Goal: Entertainment & Leisure: Consume media (video, audio)

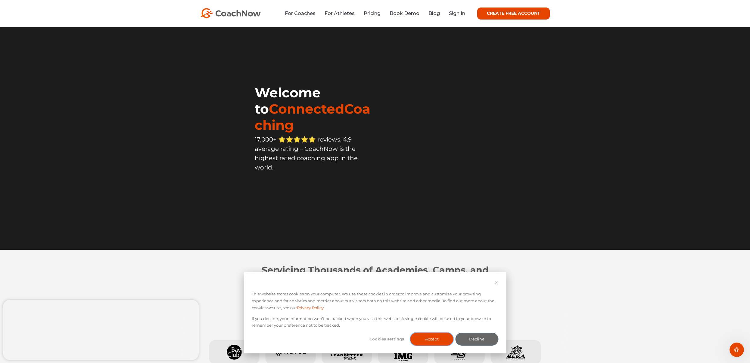
drag, startPoint x: 432, startPoint y: 340, endPoint x: 430, endPoint y: 311, distance: 29.2
click at [432, 340] on button "Accept" at bounding box center [431, 339] width 43 height 13
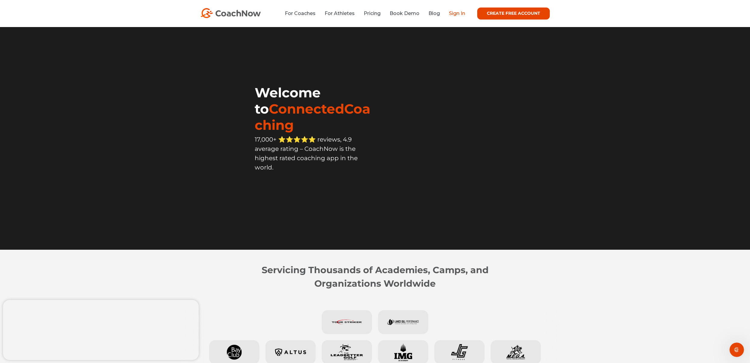
click at [451, 15] on link "Sign In" at bounding box center [457, 14] width 16 height 6
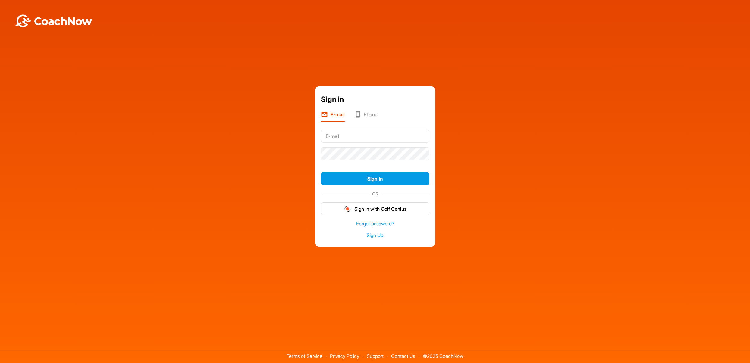
click at [335, 138] on input "text" at bounding box center [375, 136] width 108 height 13
type input "[PERSON_NAME][EMAIL_ADDRESS][PERSON_NAME][DOMAIN_NAME]"
click at [321, 172] on button "Sign In" at bounding box center [375, 178] width 108 height 13
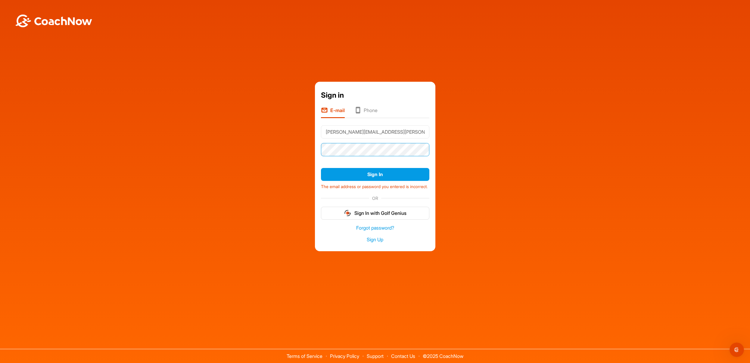
click at [305, 144] on div "Sign in E-mail Phone [PERSON_NAME][EMAIL_ADDRESS][PERSON_NAME][DOMAIN_NAME] Sig…" at bounding box center [375, 167] width 744 height 170
click at [321, 168] on button "Sign In" at bounding box center [375, 174] width 108 height 13
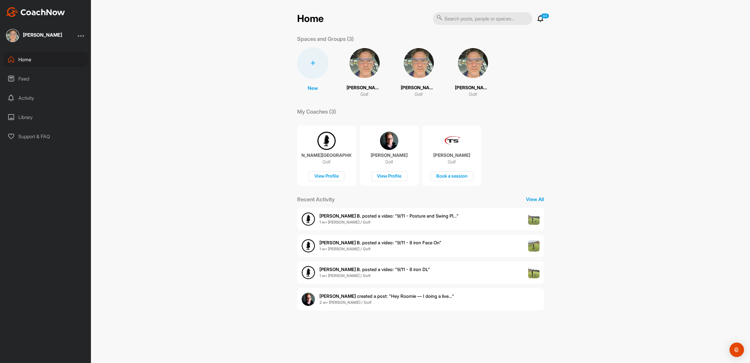
click at [413, 271] on span "[PERSON_NAME] B. posted a video : " 9/11 - 8 iron DL "" at bounding box center [374, 270] width 110 height 6
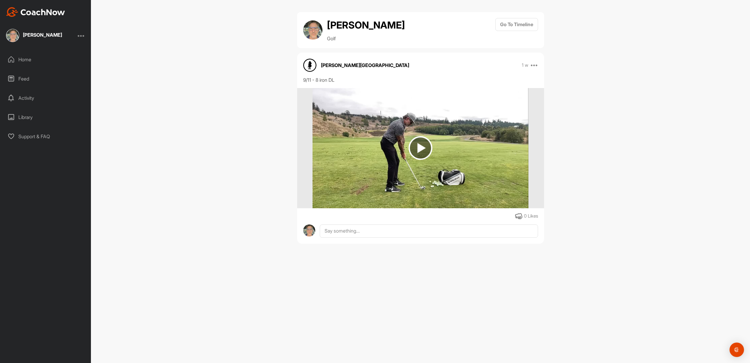
click at [414, 148] on img at bounding box center [420, 148] width 24 height 24
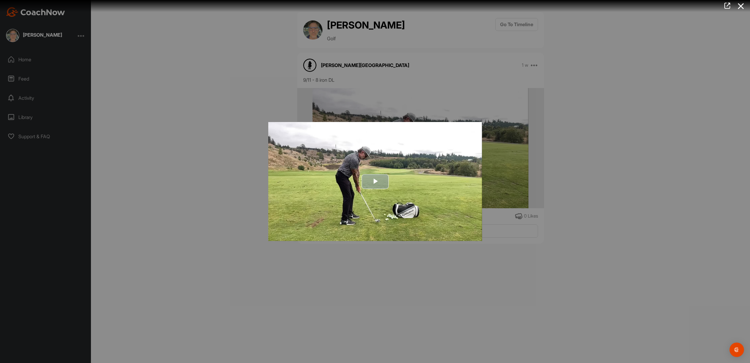
click at [375, 182] on span "Video Player" at bounding box center [375, 182] width 0 height 0
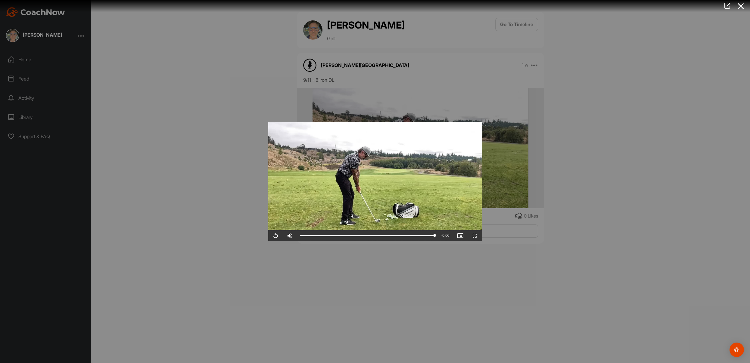
click at [351, 275] on div at bounding box center [375, 181] width 750 height 363
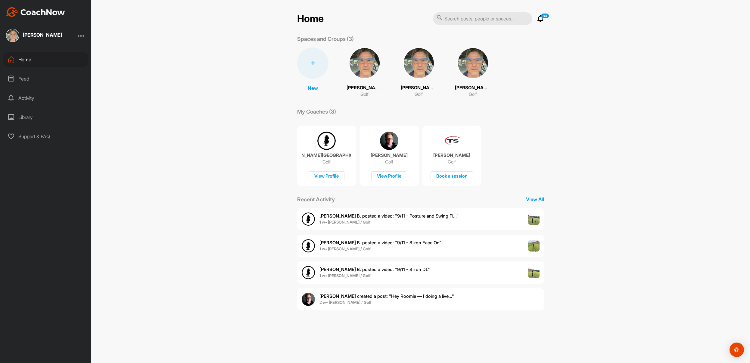
click at [356, 245] on span "[PERSON_NAME] B. posted a video : " 9/11 - 8 iron Face On "" at bounding box center [380, 243] width 122 height 6
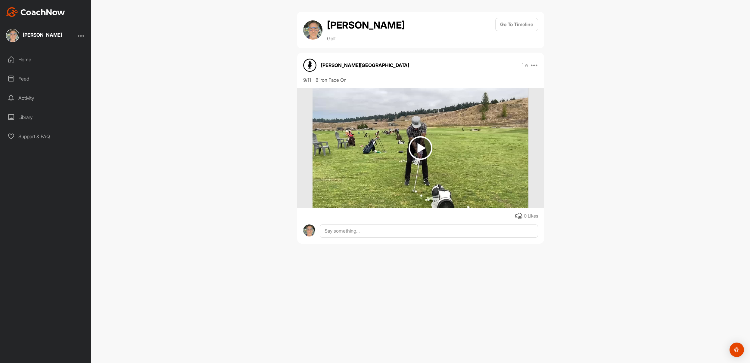
click at [418, 149] on img at bounding box center [420, 148] width 24 height 24
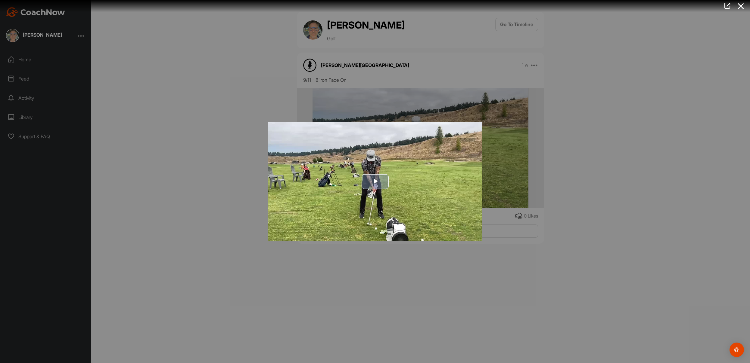
click at [375, 182] on span "Video Player" at bounding box center [375, 182] width 0 height 0
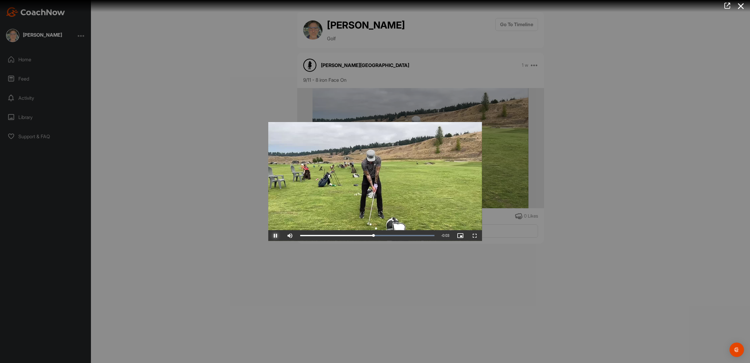
click at [276, 236] on span "Video Player" at bounding box center [275, 236] width 14 height 0
drag, startPoint x: 314, startPoint y: 237, endPoint x: 327, endPoint y: 237, distance: 13.0
click at [310, 237] on div "Volume Level" at bounding box center [304, 235] width 12 height 1
drag, startPoint x: 435, startPoint y: 236, endPoint x: 280, endPoint y: 224, distance: 155.4
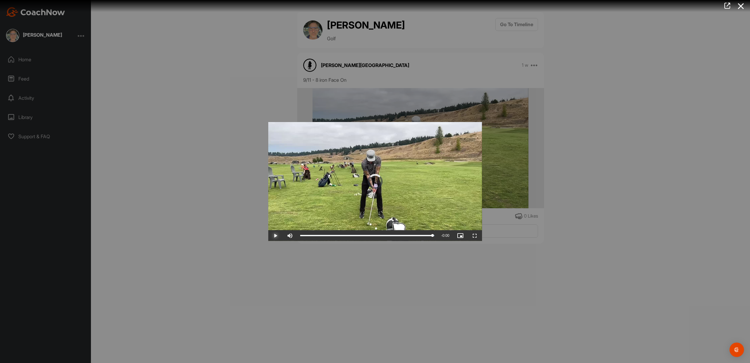
click at [378, 238] on div "Loaded : 100.00% 0:06 0:06" at bounding box center [367, 235] width 141 height 11
drag, startPoint x: 248, startPoint y: 198, endPoint x: 252, endPoint y: 198, distance: 3.9
click at [249, 198] on div at bounding box center [375, 181] width 750 height 363
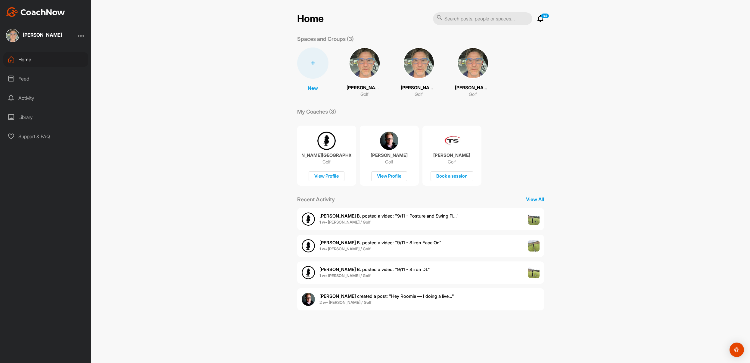
click at [372, 218] on span "[PERSON_NAME] B. posted a video : " 9/11 - Posture and Swing Pl... "" at bounding box center [388, 216] width 139 height 6
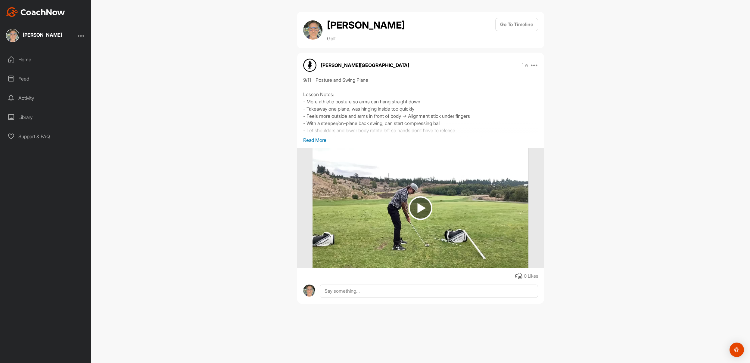
click at [317, 142] on p "Read More" at bounding box center [420, 140] width 235 height 7
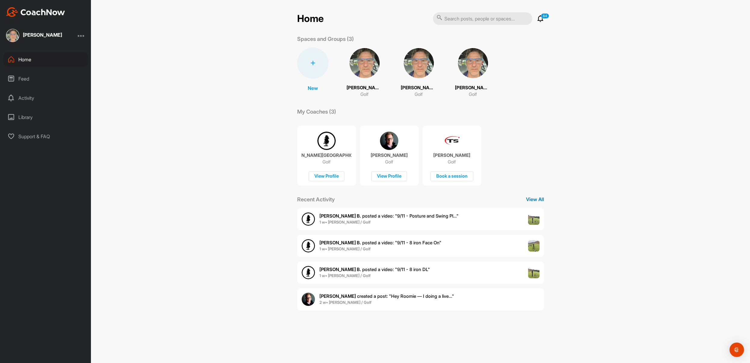
click at [535, 199] on p "View All" at bounding box center [535, 199] width 18 height 7
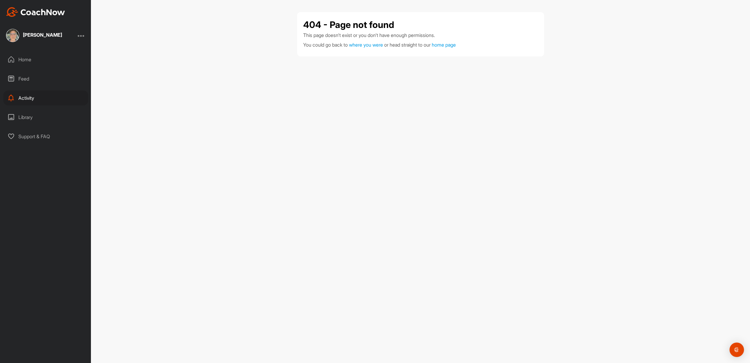
click at [26, 78] on div "Feed" at bounding box center [45, 78] width 85 height 15
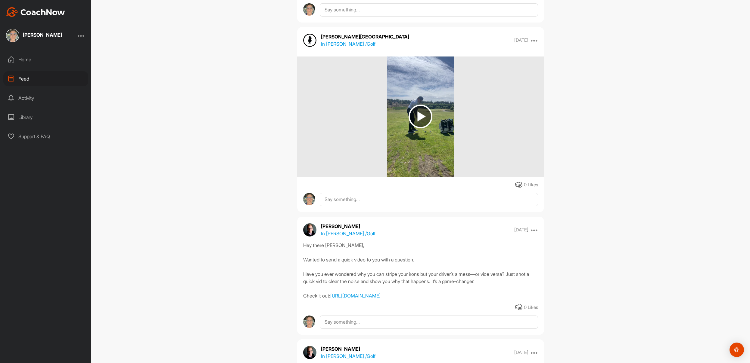
scroll to position [2365, 0]
click at [420, 126] on img at bounding box center [420, 116] width 24 height 24
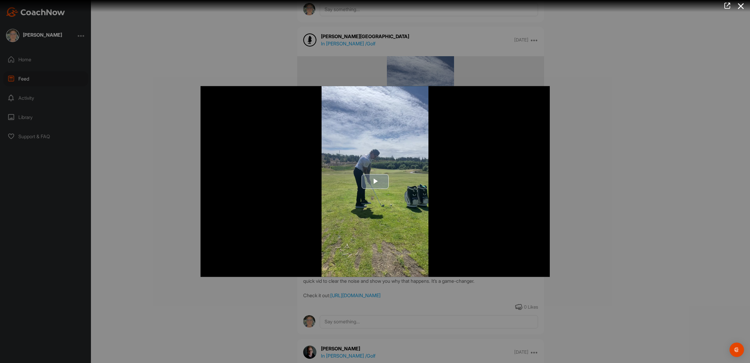
click at [375, 182] on span "Video Player" at bounding box center [375, 182] width 0 height 0
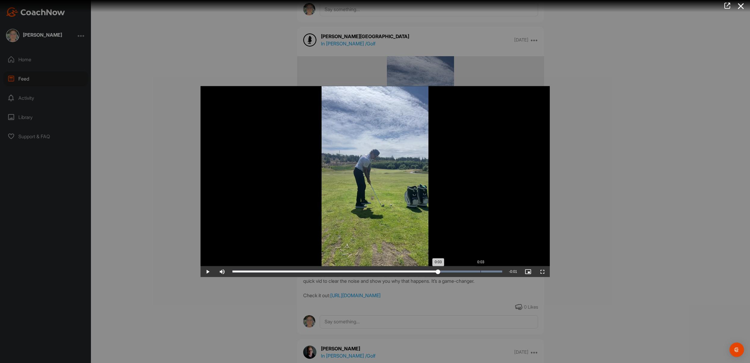
drag, startPoint x: 394, startPoint y: 272, endPoint x: 440, endPoint y: 267, distance: 46.4
click at [474, 271] on div "Loaded : 100.00% 0:03 0:03" at bounding box center [367, 272] width 270 height 2
drag, startPoint x: 163, startPoint y: 162, endPoint x: 175, endPoint y: 157, distance: 12.8
click at [175, 158] on div at bounding box center [375, 181] width 750 height 363
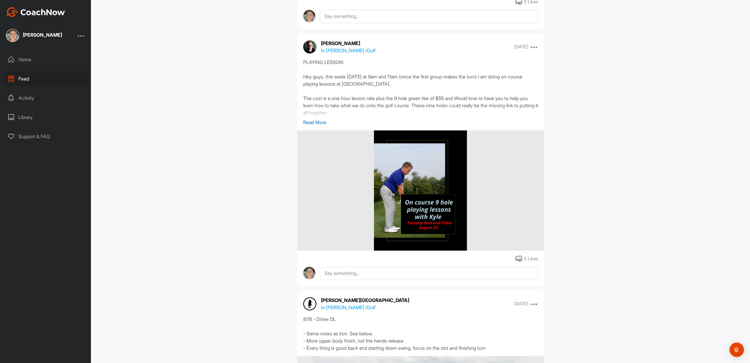
scroll to position [9030, 0]
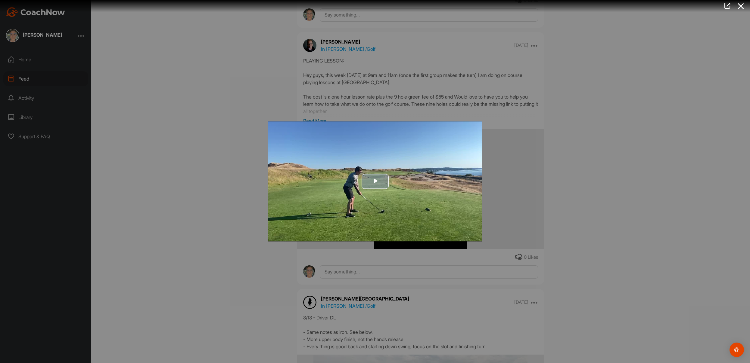
click at [375, 182] on span "Video Player" at bounding box center [375, 182] width 0 height 0
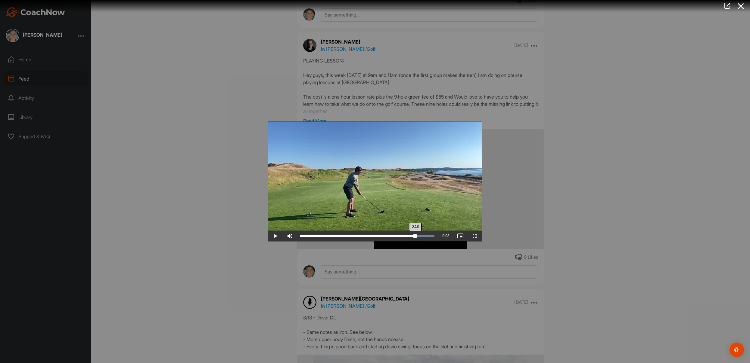
drag, startPoint x: 342, startPoint y: 236, endPoint x: 415, endPoint y: 235, distance: 73.4
click at [415, 236] on div "0:18" at bounding box center [357, 237] width 115 height 2
click at [242, 215] on div at bounding box center [375, 181] width 750 height 363
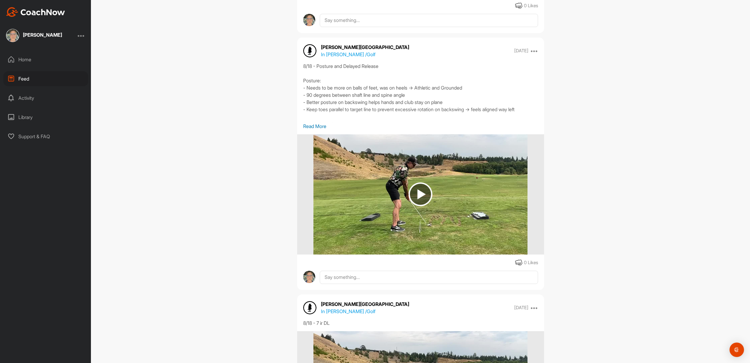
scroll to position [9508, 0]
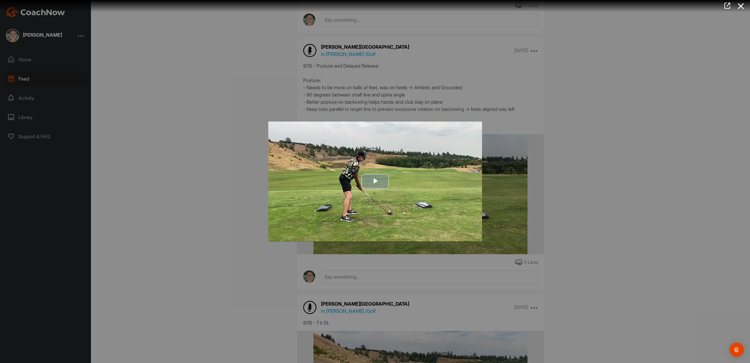
drag, startPoint x: 371, startPoint y: 180, endPoint x: 360, endPoint y: 208, distance: 30.8
click at [375, 182] on span "Video Player" at bounding box center [375, 182] width 0 height 0
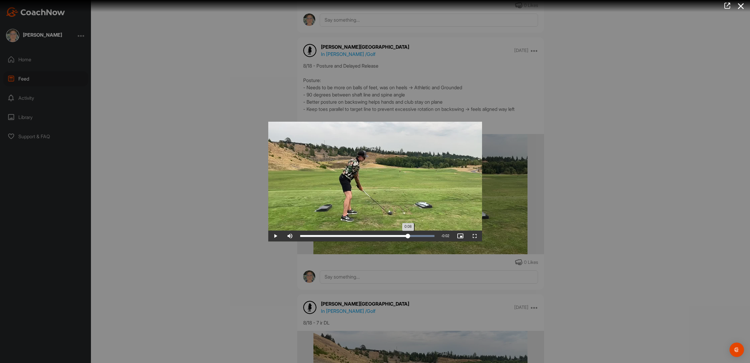
drag, startPoint x: 302, startPoint y: 237, endPoint x: 408, endPoint y: 236, distance: 105.6
click at [408, 236] on div "Loaded : 100.00% 0:08 0:08" at bounding box center [367, 236] width 141 height 11
click at [258, 180] on div at bounding box center [375, 181] width 750 height 363
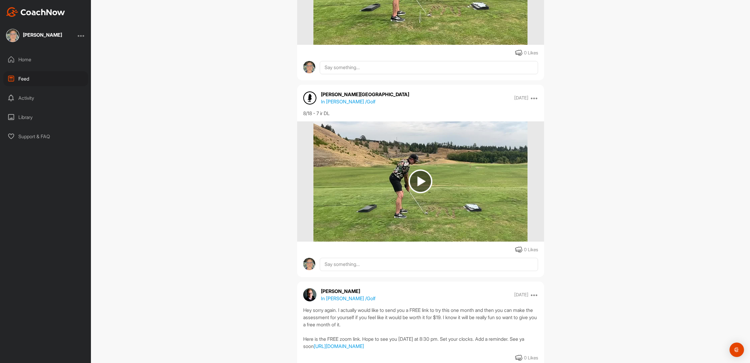
scroll to position [9717, 0]
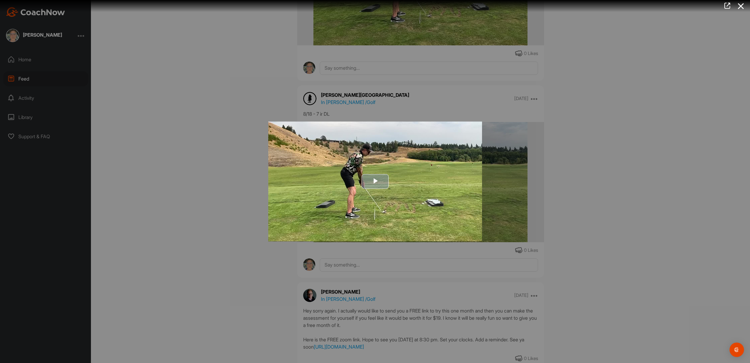
click at [375, 182] on span "Video Player" at bounding box center [375, 182] width 0 height 0
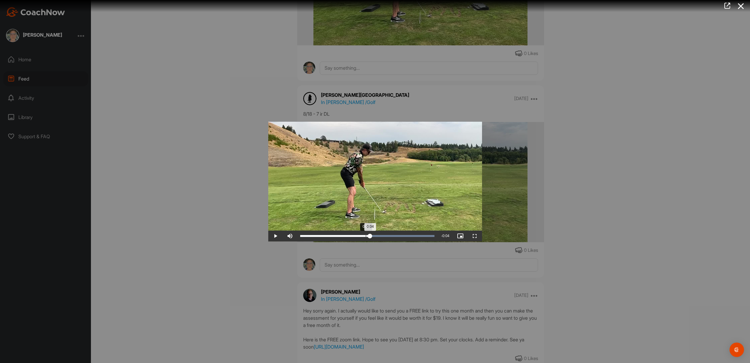
drag, startPoint x: 300, startPoint y: 237, endPoint x: 358, endPoint y: 240, distance: 57.5
click at [360, 239] on div "Loaded : 100.00% 0:04 0:04" at bounding box center [367, 236] width 141 height 11
click at [253, 244] on div at bounding box center [375, 181] width 750 height 363
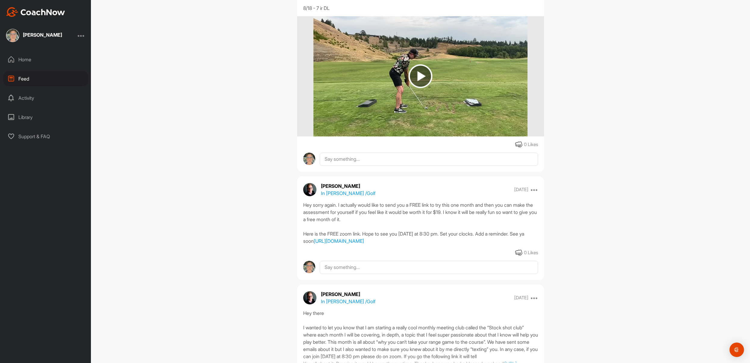
scroll to position [9899, 0]
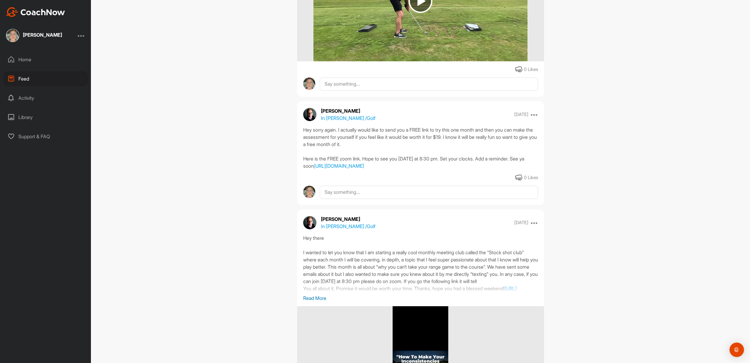
click at [418, 13] on img at bounding box center [420, 1] width 24 height 24
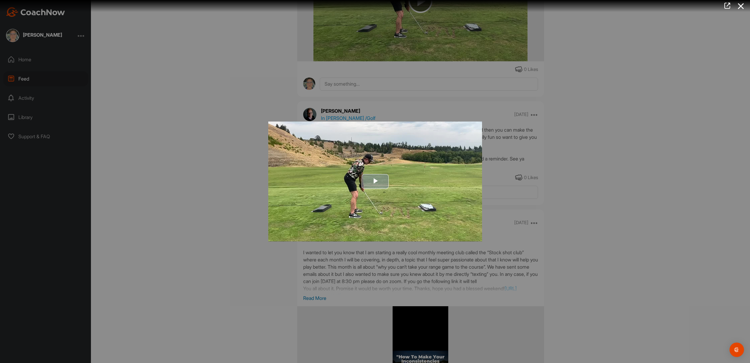
click at [375, 182] on span "Video Player" at bounding box center [375, 182] width 0 height 0
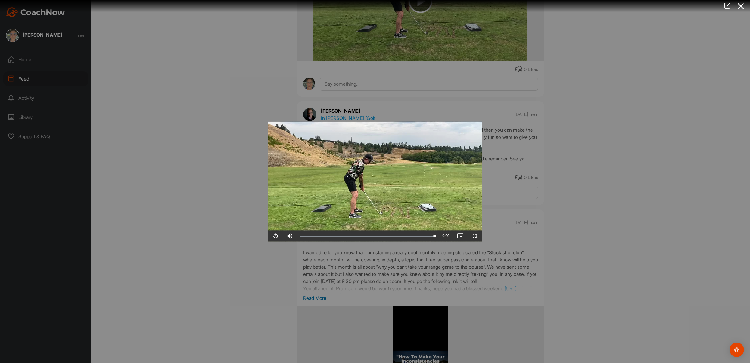
click at [159, 195] on div at bounding box center [375, 181] width 750 height 363
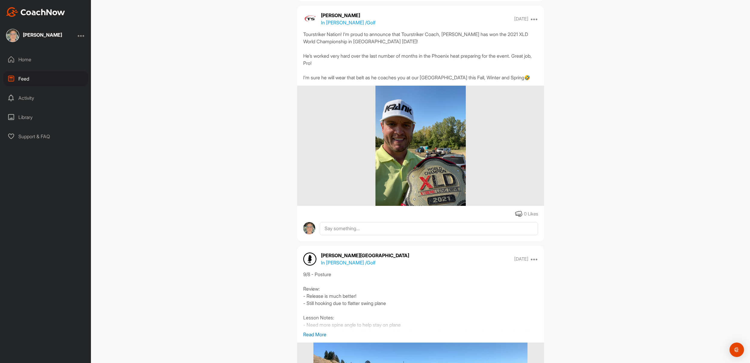
scroll to position [11391, 0]
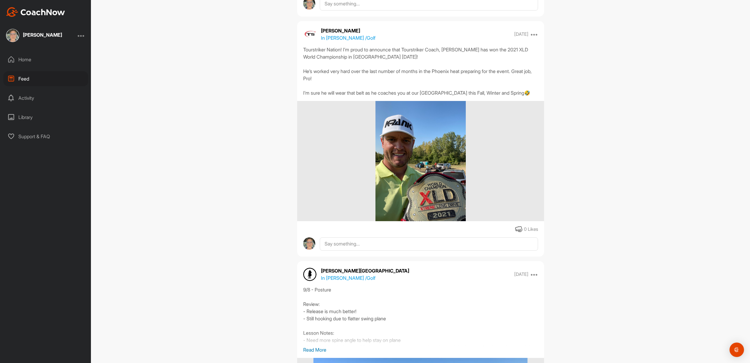
scroll to position [11401, 0]
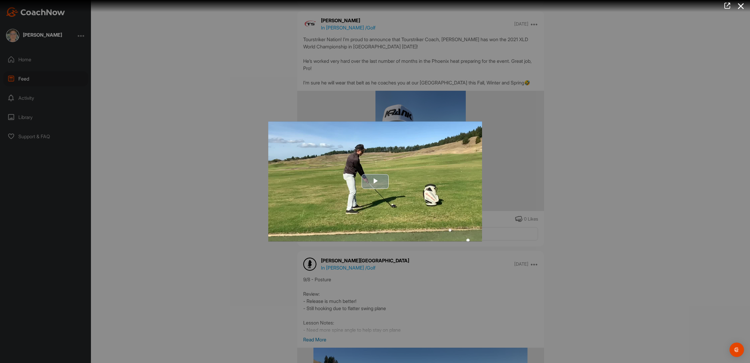
click at [375, 182] on span "Video Player" at bounding box center [375, 182] width 0 height 0
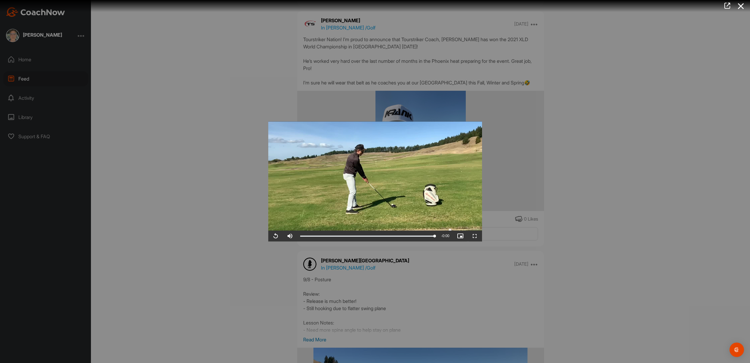
click at [239, 182] on div at bounding box center [375, 181] width 750 height 363
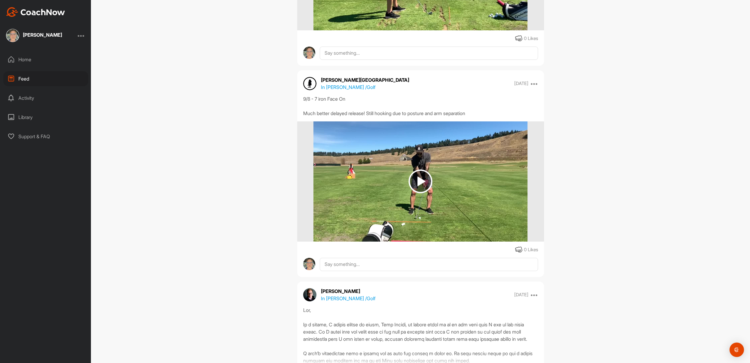
scroll to position [11837, 0]
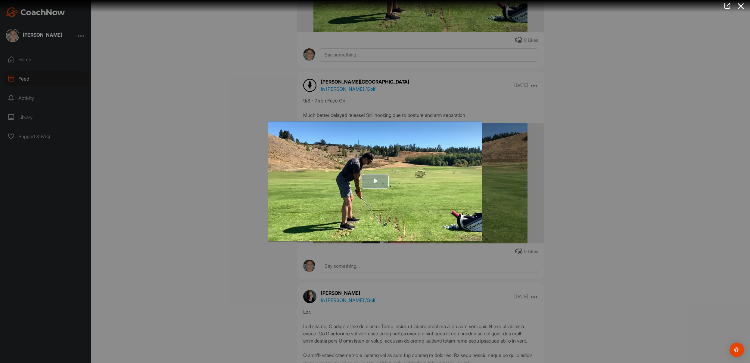
click at [375, 182] on span "Video Player" at bounding box center [375, 182] width 0 height 0
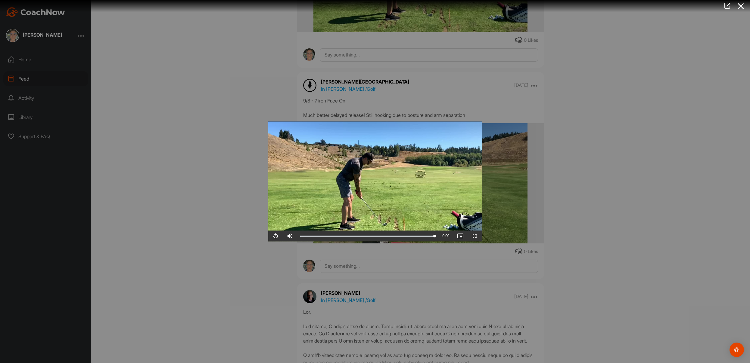
click at [260, 117] on div at bounding box center [375, 181] width 750 height 363
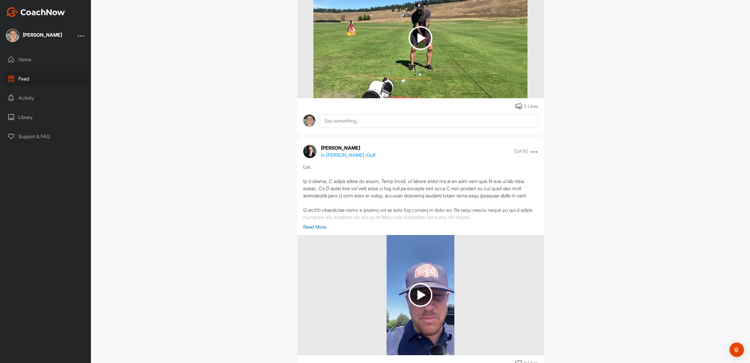
scroll to position [12010, 0]
click at [418, 49] on img at bounding box center [420, 38] width 24 height 24
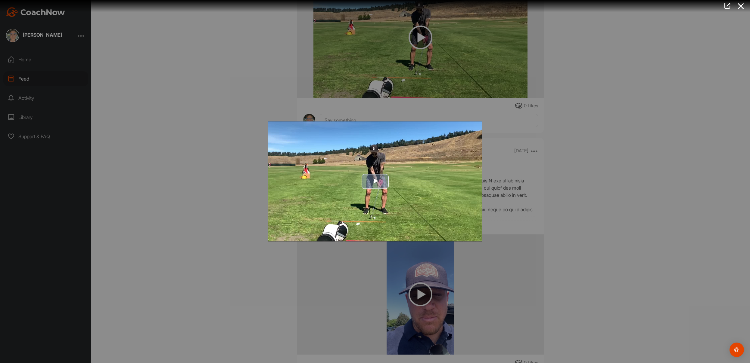
click at [379, 173] on img "Video Player" at bounding box center [375, 182] width 214 height 120
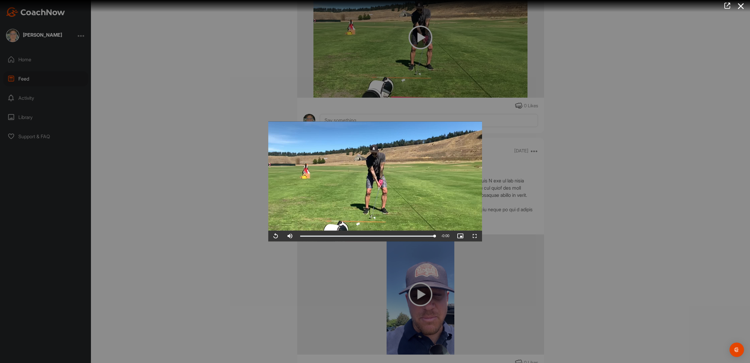
click at [236, 223] on div at bounding box center [375, 181] width 750 height 363
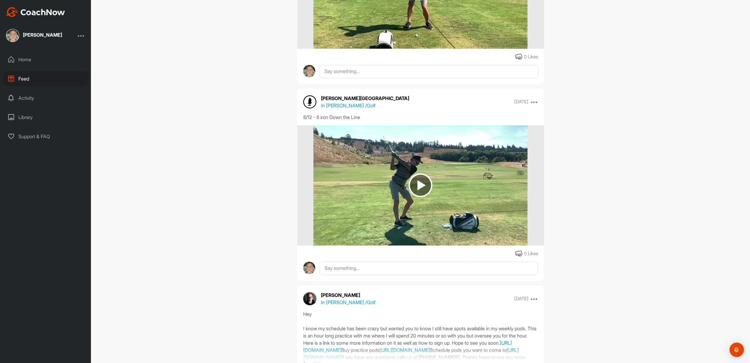
scroll to position [13292, 0]
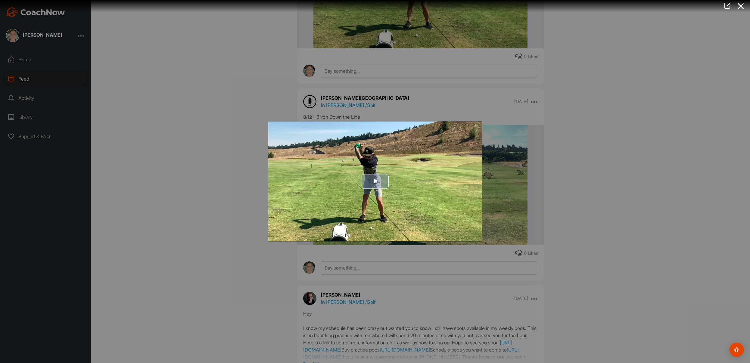
click at [375, 182] on span "Video Player" at bounding box center [375, 182] width 0 height 0
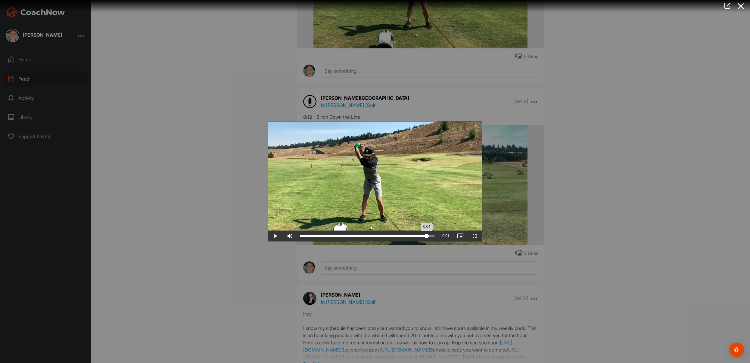
drag, startPoint x: 326, startPoint y: 236, endPoint x: 360, endPoint y: 237, distance: 33.7
click at [413, 240] on div "Loaded : 100.00% 0:04 0:04" at bounding box center [367, 236] width 141 height 11
click at [245, 212] on div at bounding box center [375, 181] width 750 height 363
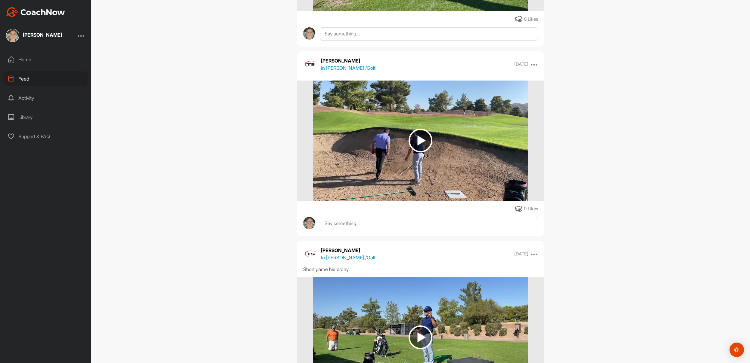
scroll to position [14937, 0]
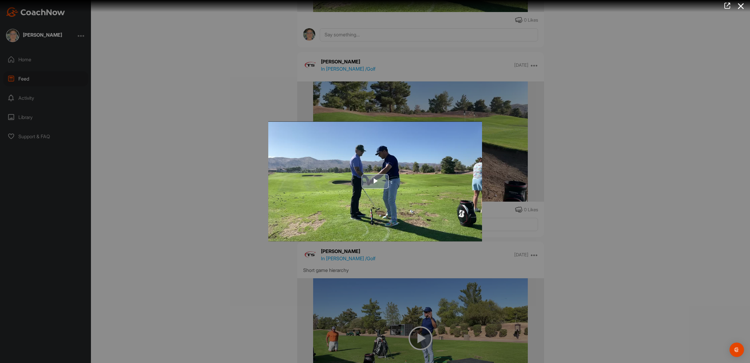
click at [375, 182] on span "Video Player" at bounding box center [375, 182] width 0 height 0
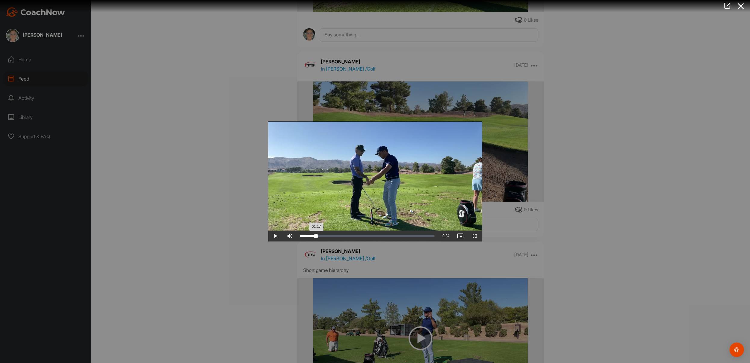
drag, startPoint x: 302, startPoint y: 237, endPoint x: 317, endPoint y: 236, distance: 15.1
click at [316, 236] on div "01:17" at bounding box center [308, 237] width 16 height 2
click at [317, 236] on div "01:23" at bounding box center [308, 237] width 17 height 2
click at [275, 237] on span "Video Player" at bounding box center [275, 237] width 14 height 0
